Goal: Information Seeking & Learning: Learn about a topic

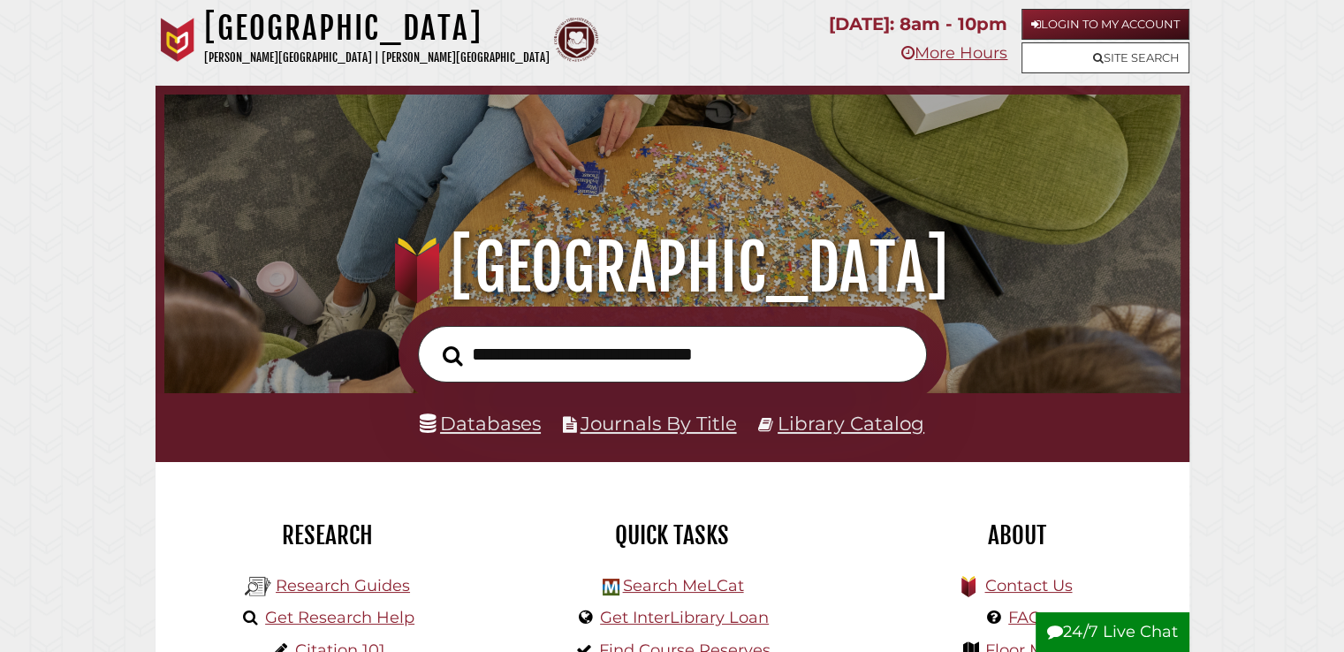
scroll to position [336, 1007]
click at [1081, 23] on link "Login to My Account" at bounding box center [1105, 24] width 168 height 31
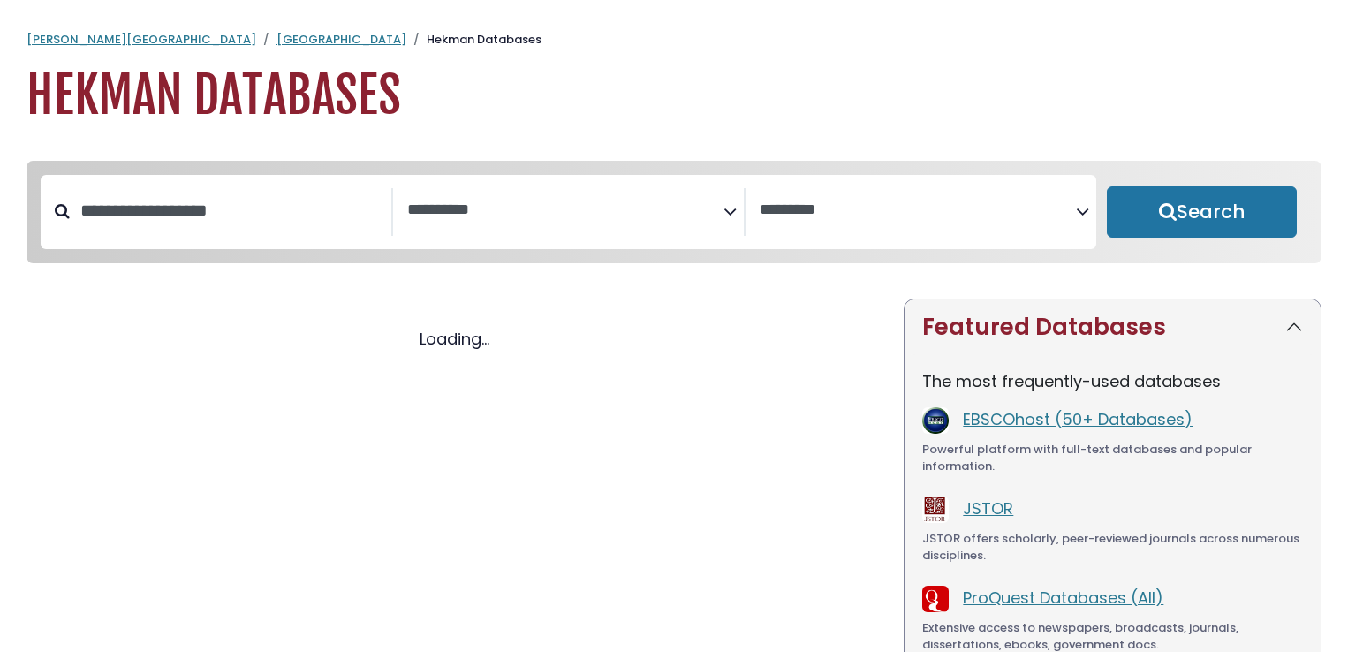
select select "Database Subject Filter"
select select "Database Vendors Filter"
select select "Database Subject Filter"
select select "Database Vendors Filter"
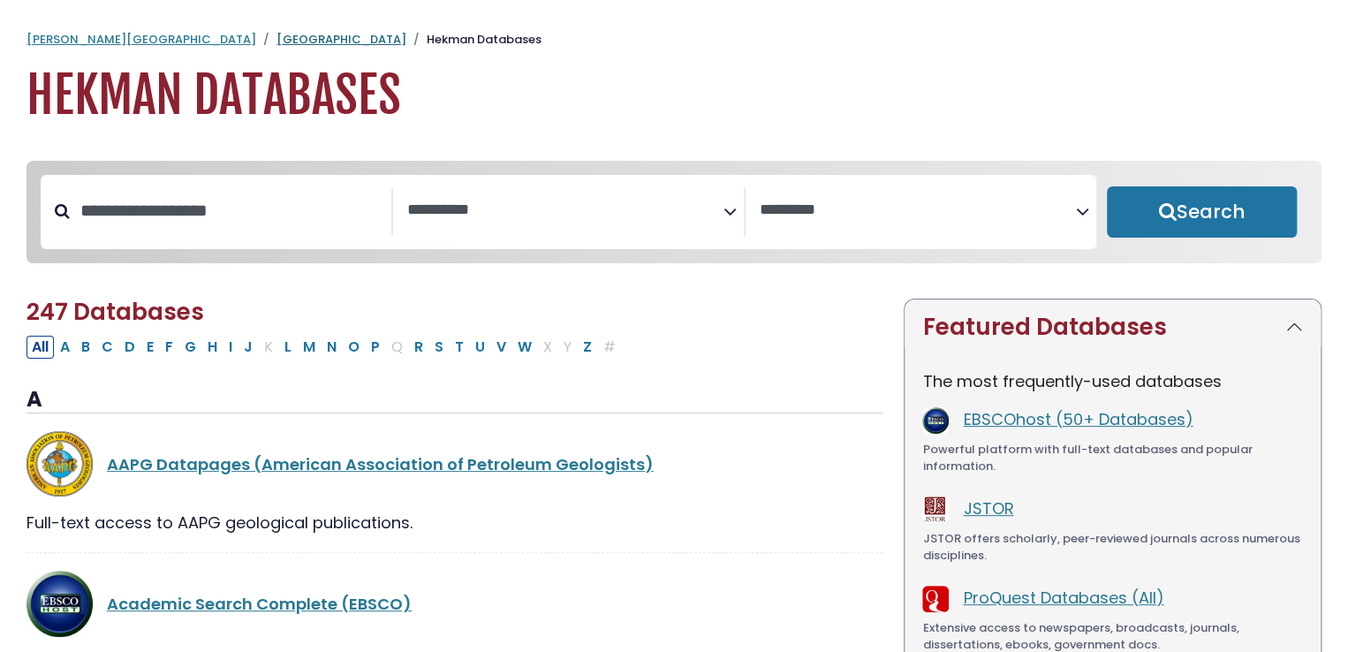
click at [277, 38] on link "[GEOGRAPHIC_DATA]" at bounding box center [342, 39] width 130 height 17
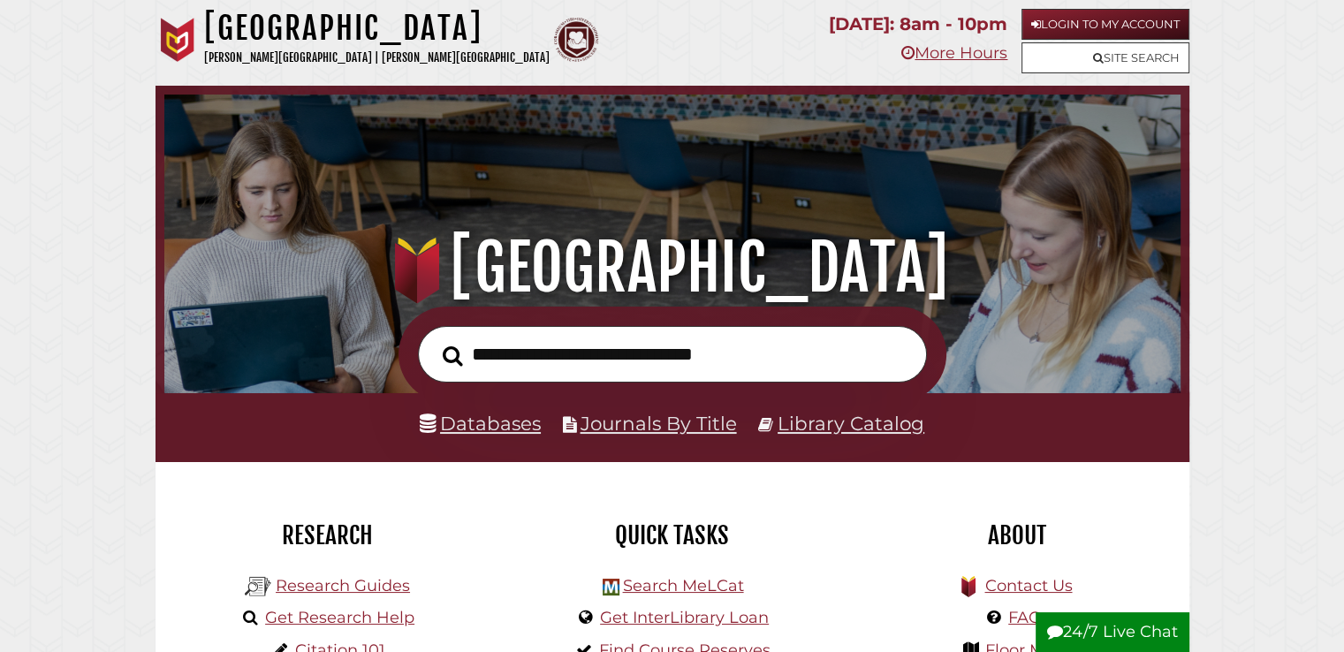
scroll to position [336, 1007]
type input "****"
click at [434, 340] on button "Search" at bounding box center [453, 355] width 38 height 31
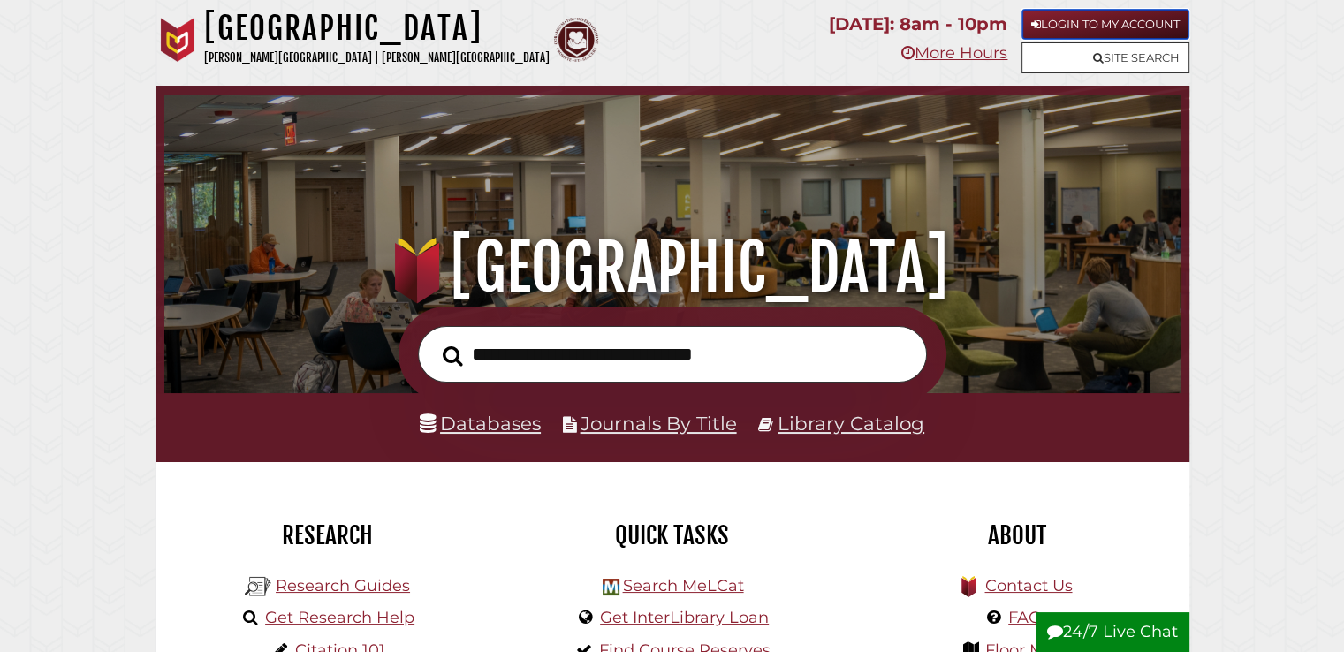
click at [1037, 19] on link "Login to My Account" at bounding box center [1105, 24] width 168 height 31
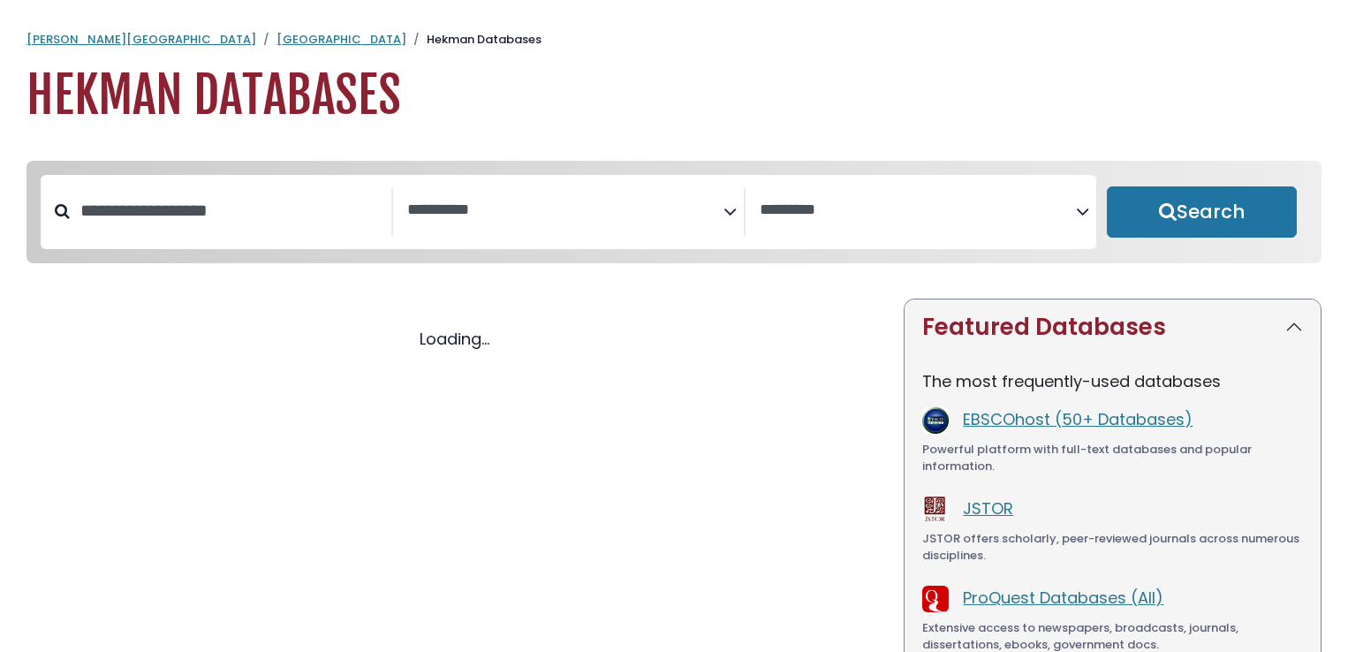
select select "Database Subject Filter"
select select "Database Vendors Filter"
select select "Database Subject Filter"
select select "Database Vendors Filter"
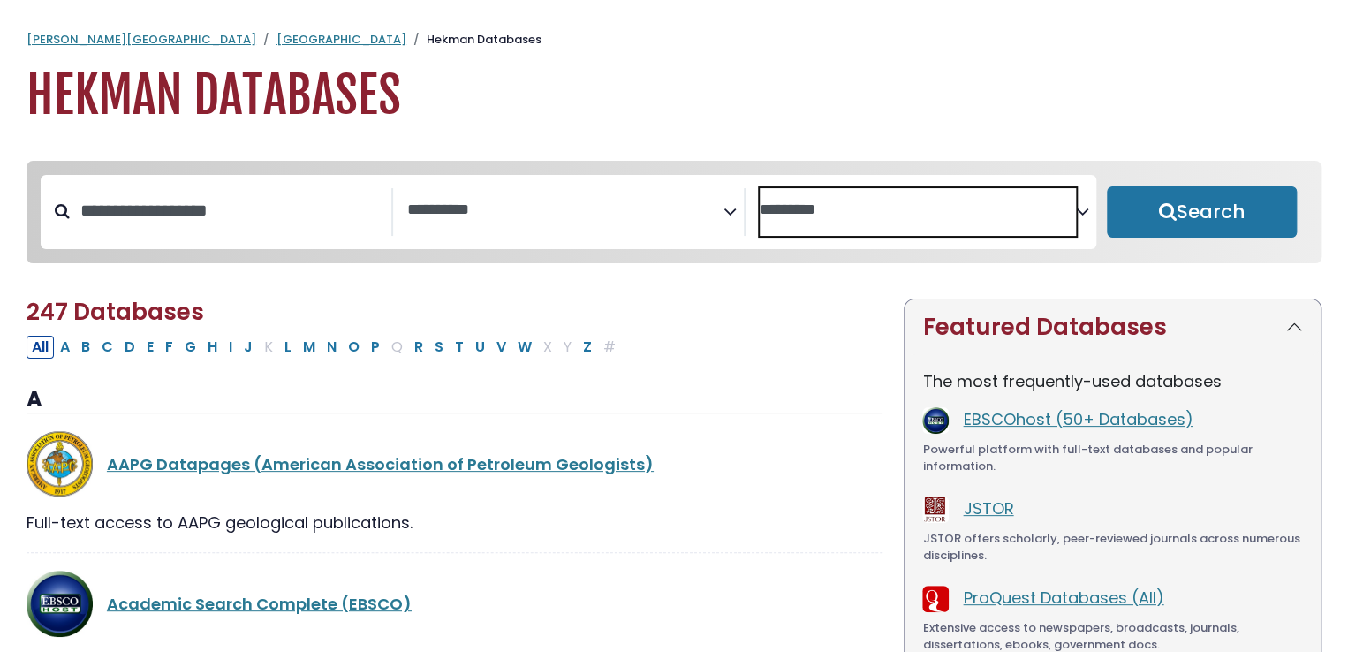
click at [848, 224] on span "Search filters" at bounding box center [918, 212] width 316 height 48
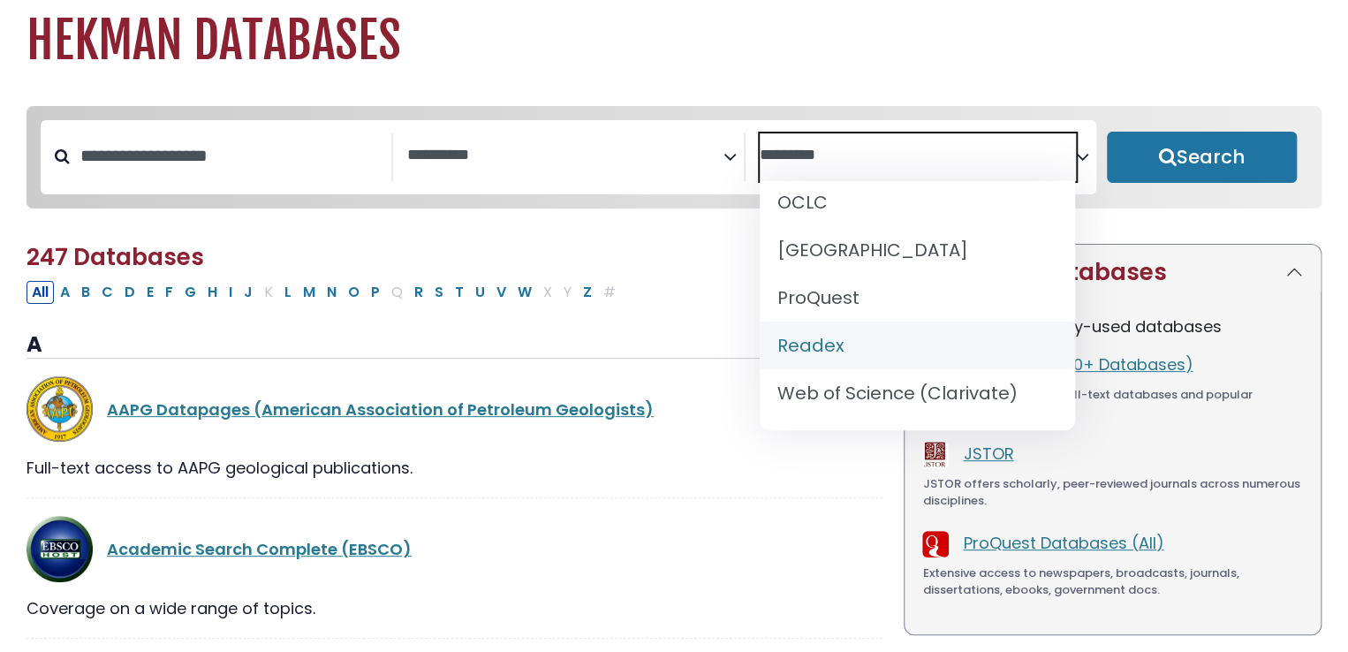
scroll to position [59, 0]
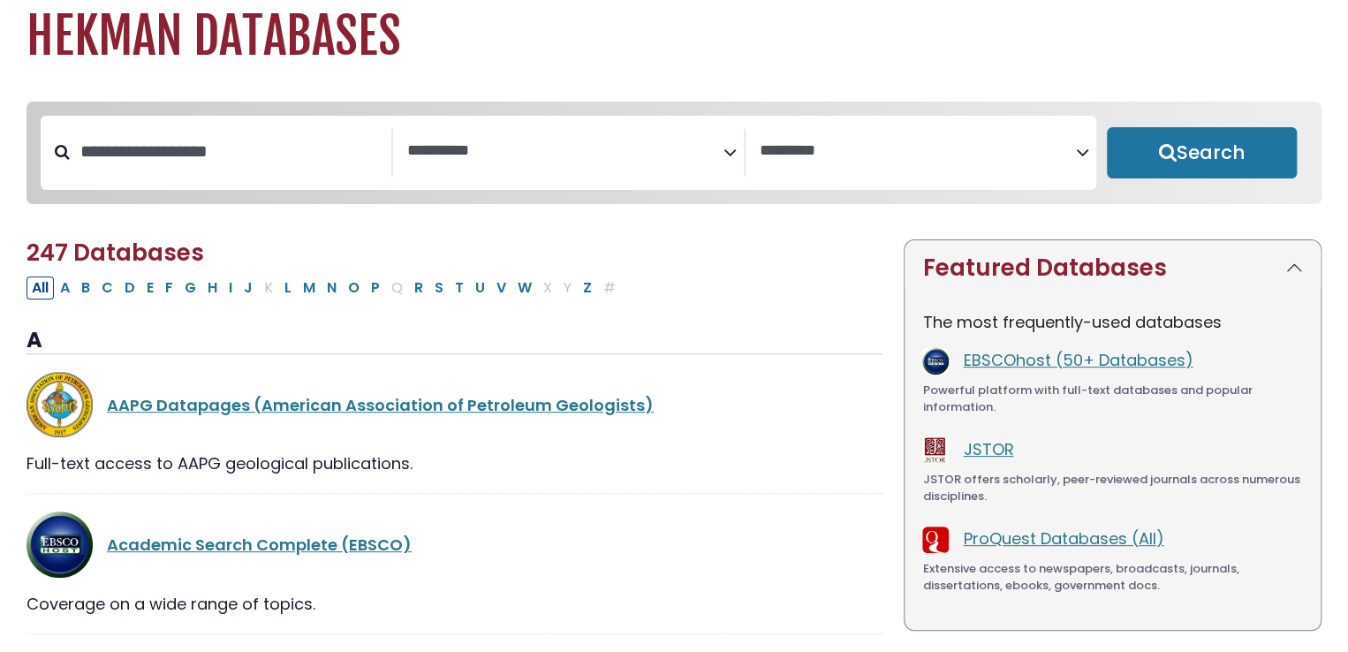
click at [849, 491] on div "AAPG Datapages (American Association of Petroleum Geologists) Full-text access …" at bounding box center [455, 433] width 856 height 123
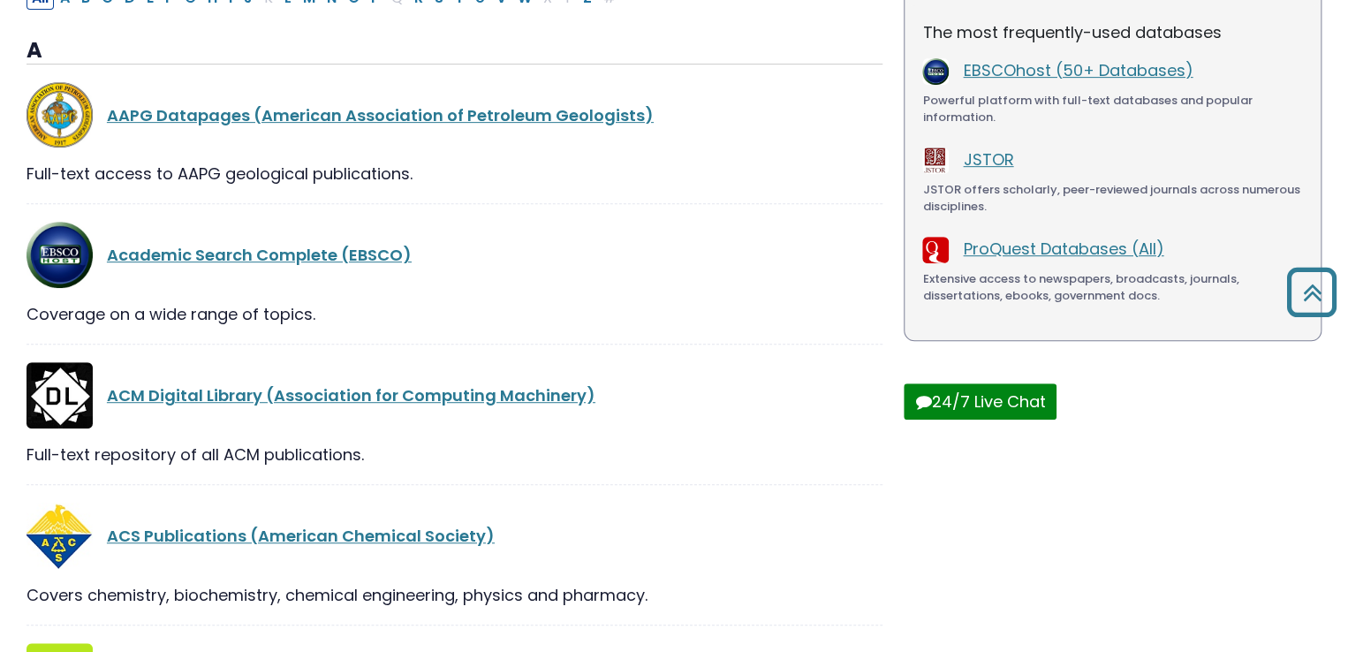
scroll to position [0, 0]
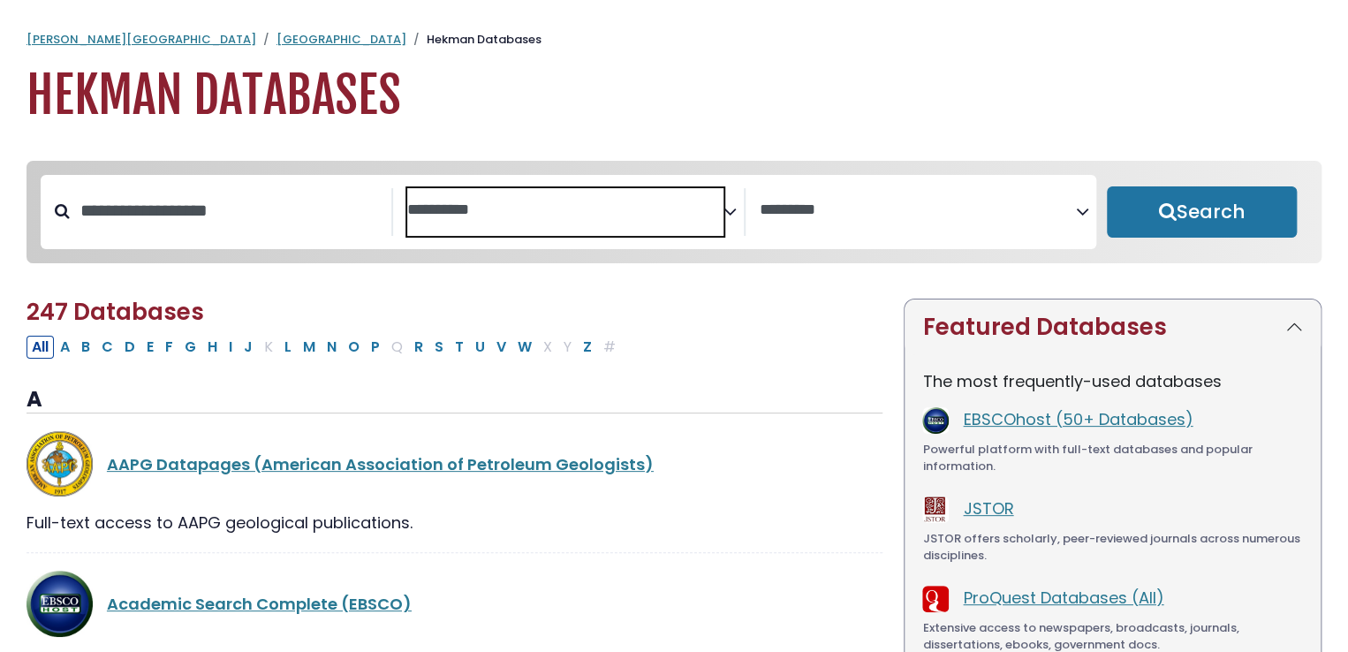
click at [504, 199] on span "Search filters" at bounding box center [565, 208] width 316 height 22
click at [277, 39] on link "[GEOGRAPHIC_DATA]" at bounding box center [342, 39] width 130 height 17
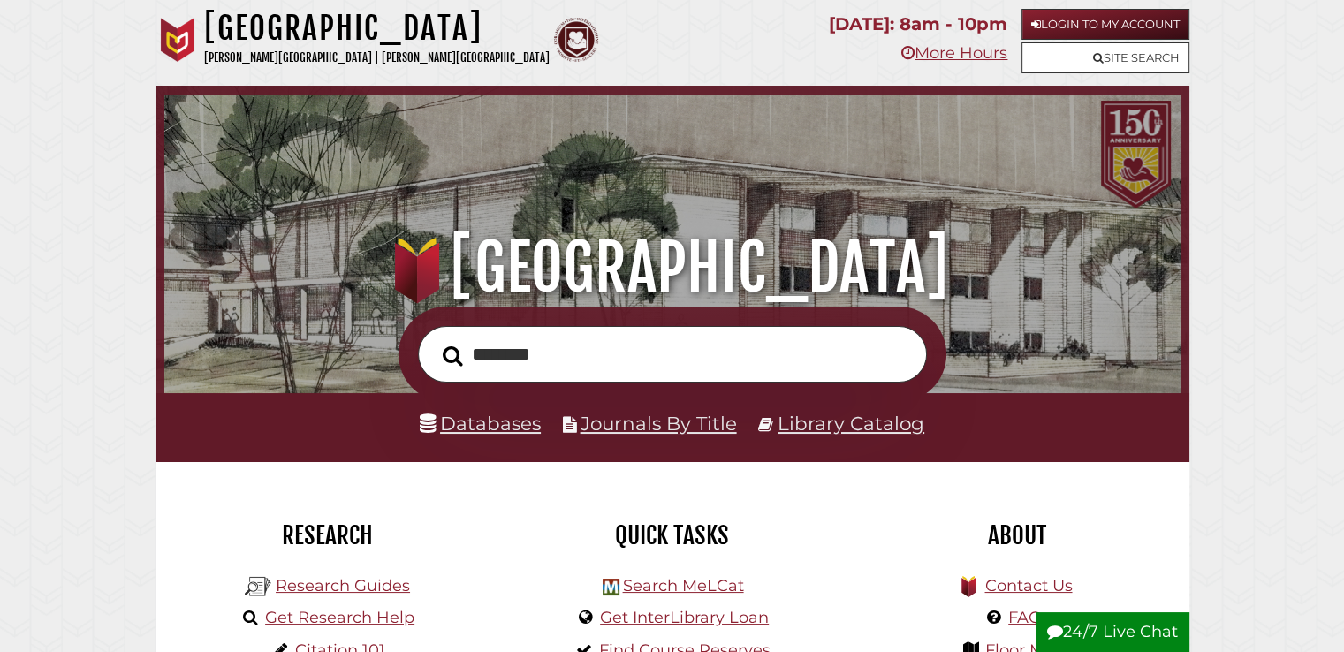
type input "********"
click at [434, 340] on button "Search" at bounding box center [453, 355] width 38 height 31
